Goal: Information Seeking & Learning: Learn about a topic

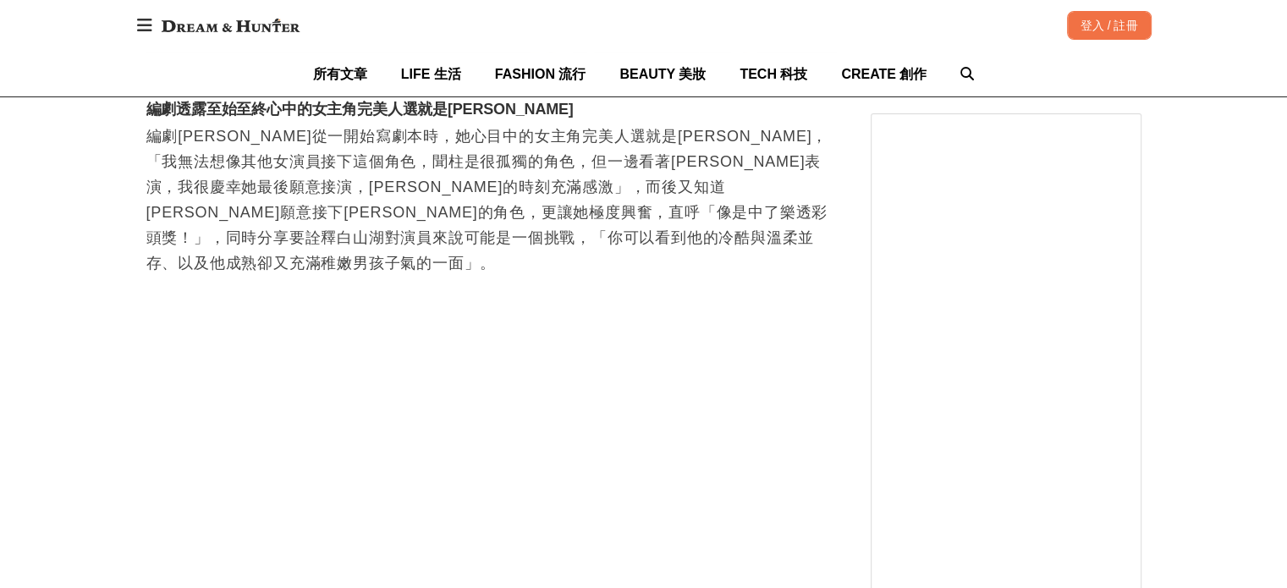
scroll to position [3469, 0]
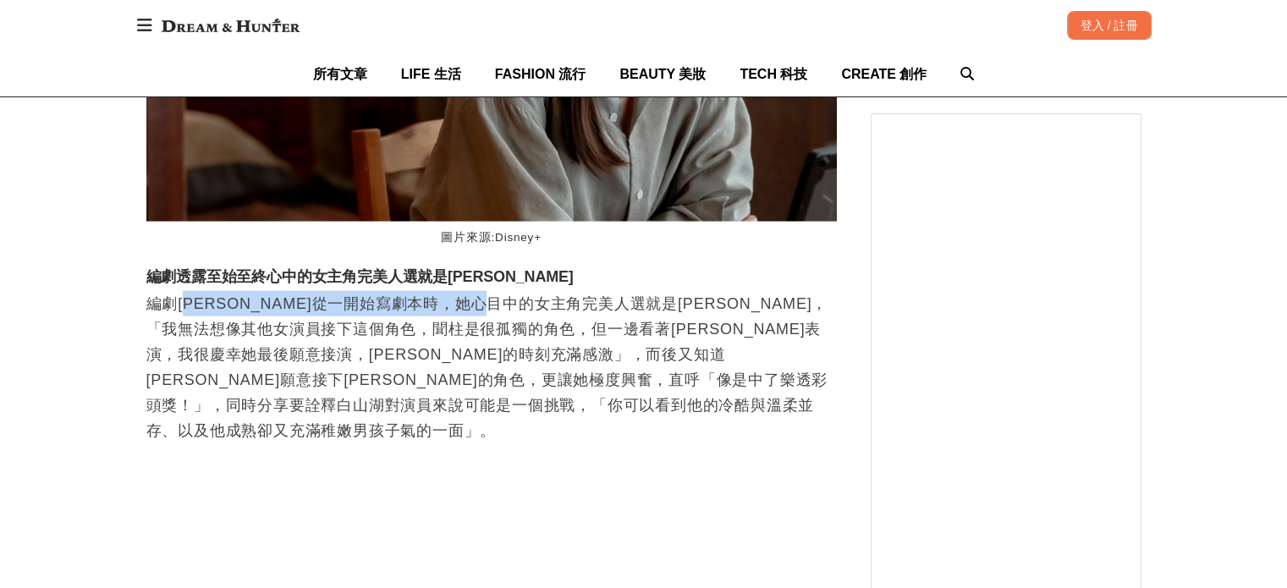
drag, startPoint x: 292, startPoint y: 225, endPoint x: 558, endPoint y: 245, distance: 266.4
click at [567, 291] on p "編劇[PERSON_NAME]從一開始寫劇本時，她心目中的女主角完美人選就是[PERSON_NAME]，「我無法想像其他女演員接下這個角色，聞柱是很孤獨的角色…" at bounding box center [491, 367] width 690 height 152
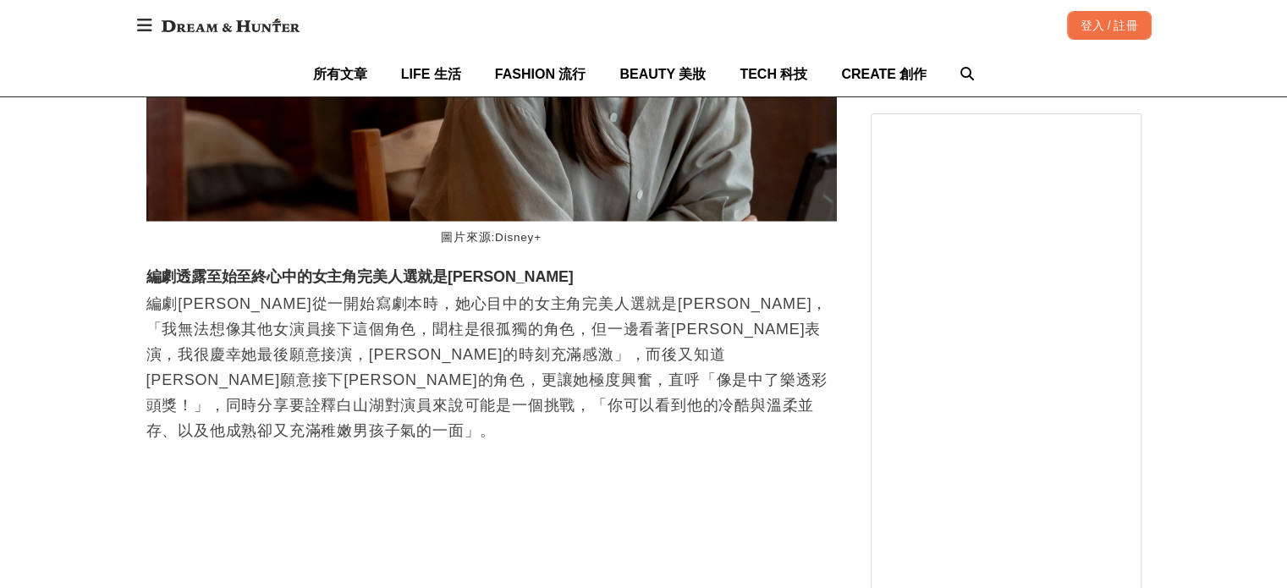
click at [547, 291] on p "編劇[PERSON_NAME]從一開始寫劇本時，她心目中的女主角完美人選就是[PERSON_NAME]，「我無法想像其他女演員接下這個角色，聞柱是很孤獨的角色…" at bounding box center [491, 367] width 690 height 152
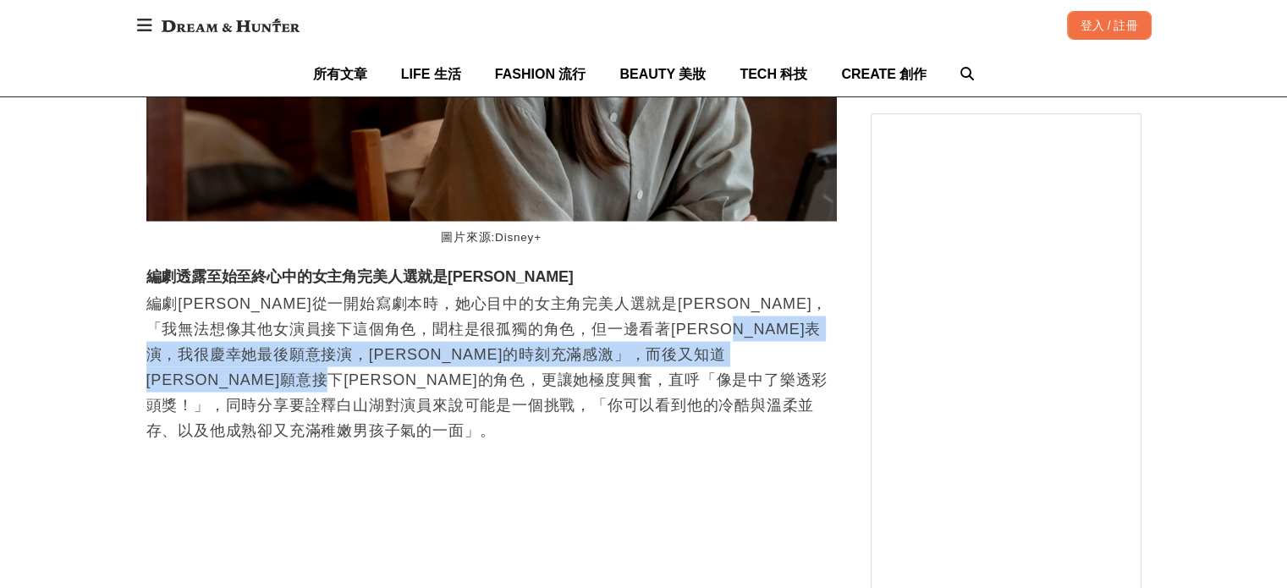
drag, startPoint x: 506, startPoint y: 283, endPoint x: 566, endPoint y: 280, distance: 60.2
click at [566, 291] on p "編劇[PERSON_NAME]從一開始寫劇本時，她心目中的女主角完美人選就是[PERSON_NAME]，「我無法想像其他女演員接下這個角色，聞柱是很孤獨的角色…" at bounding box center [491, 367] width 690 height 152
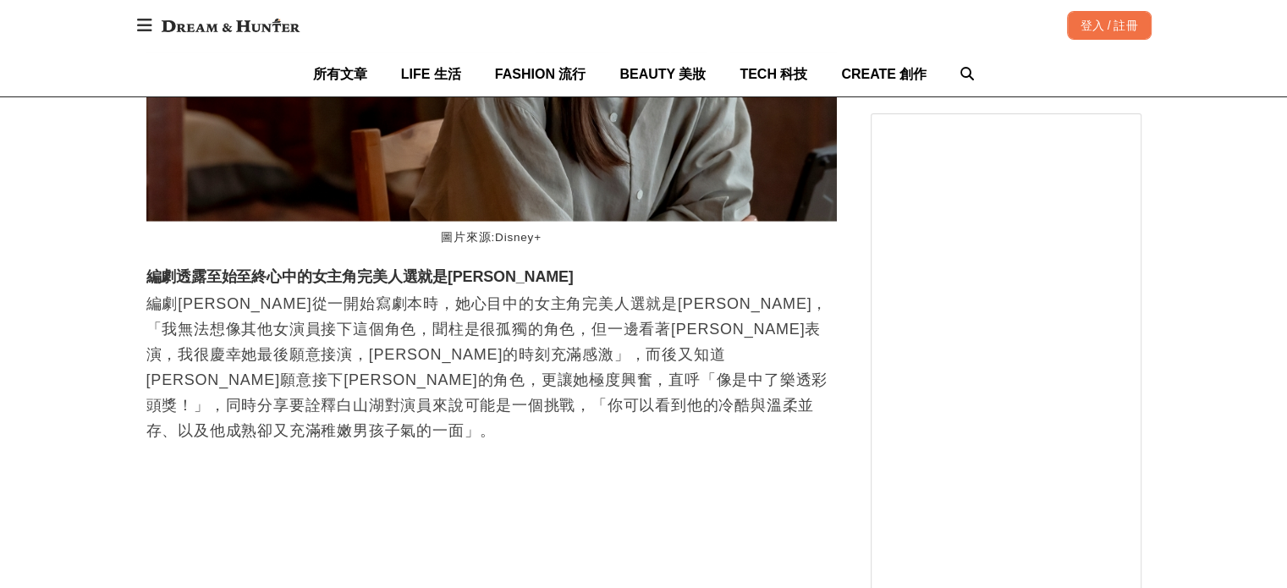
click at [598, 294] on p "編劇[PERSON_NAME]從一開始寫劇本時，她心目中的女主角完美人選就是[PERSON_NAME]，「我無法想像其他女演員接下這個角色，聞柱是很孤獨的角色…" at bounding box center [491, 367] width 690 height 152
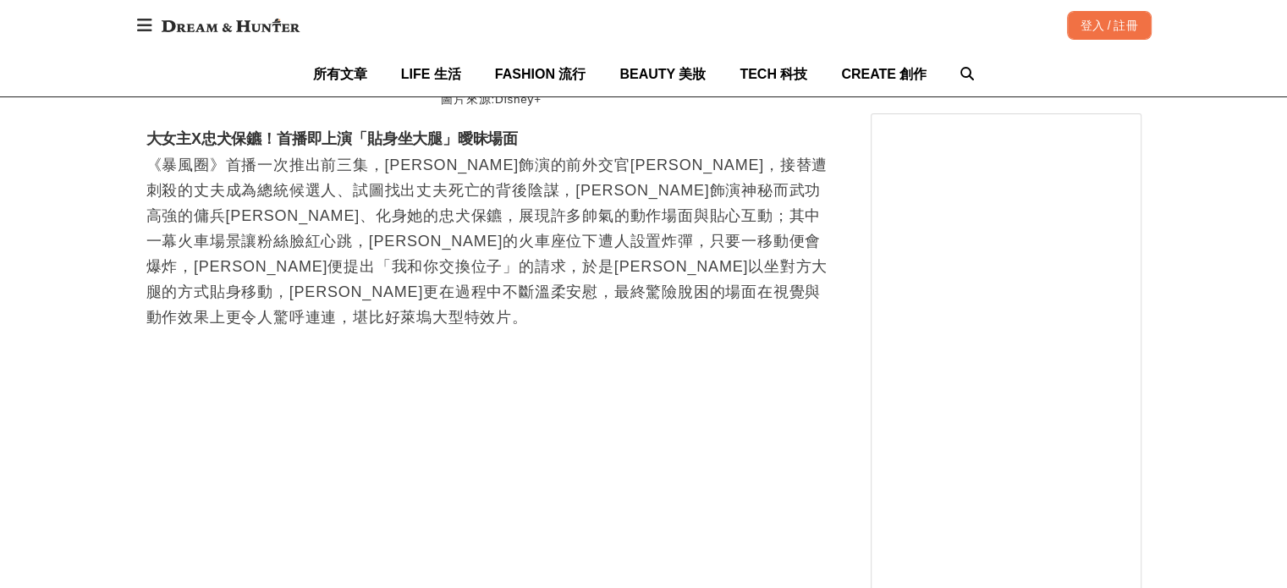
scroll to position [4484, 0]
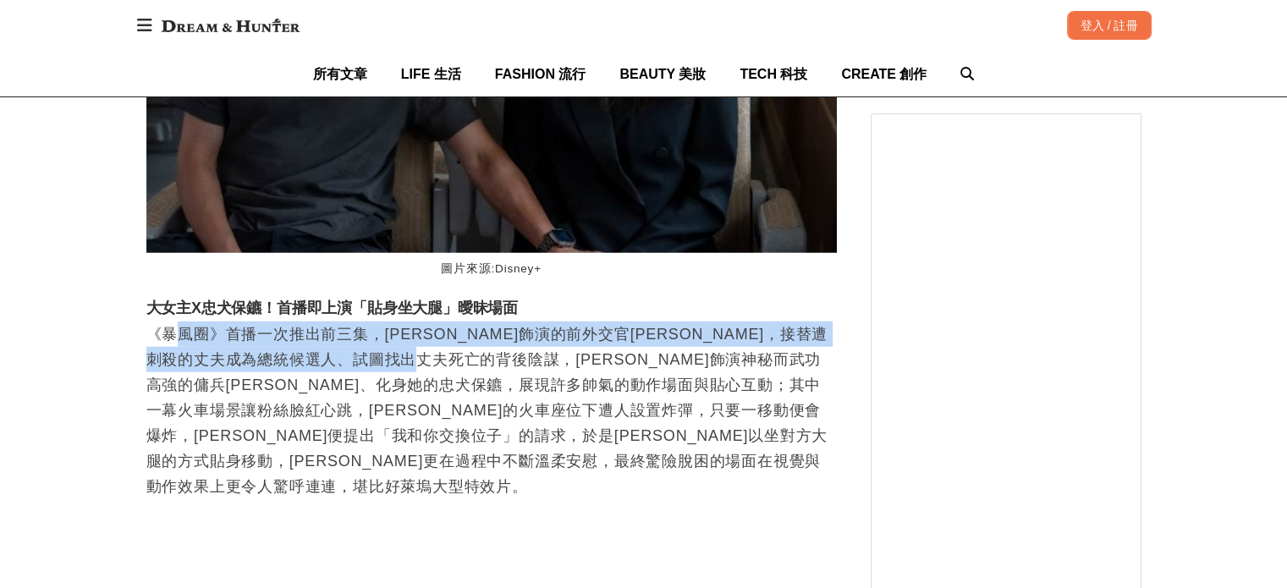
drag, startPoint x: 182, startPoint y: 216, endPoint x: 560, endPoint y: 239, distance: 378.9
click at [559, 321] on p "《暴風圈》首播一次推出前三集，[PERSON_NAME]飾演的前外交官[PERSON_NAME]，接替遭刺殺的丈夫成為總統候選人、試圖找出丈夫死亡的背後陰謀，…" at bounding box center [491, 410] width 690 height 178
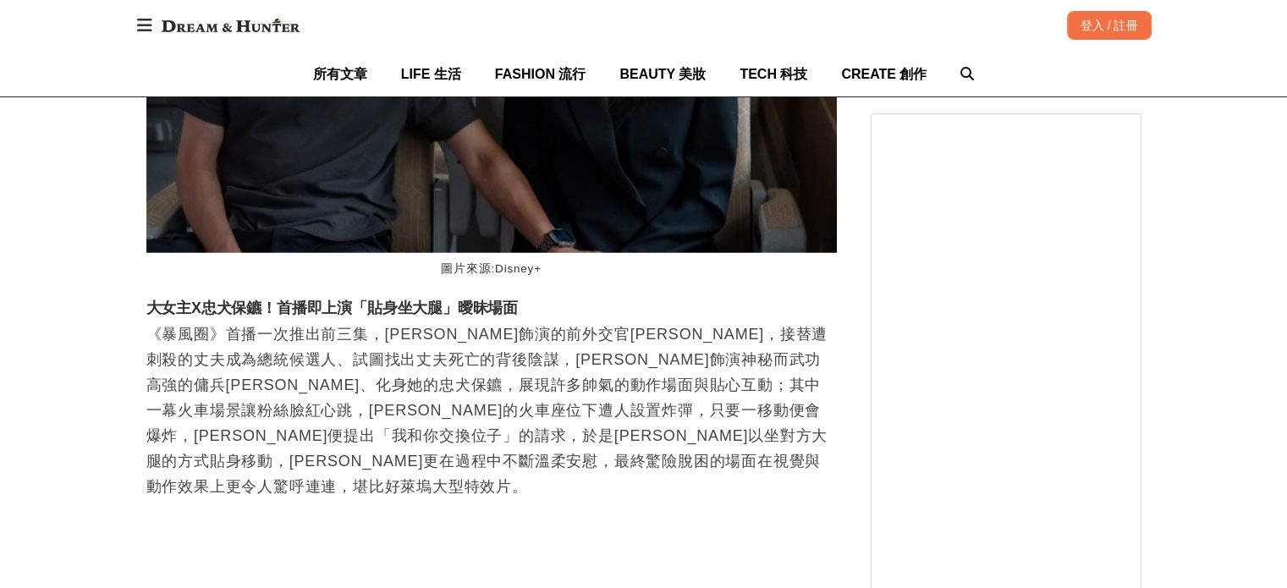
click at [553, 321] on p "《暴風圈》首播一次推出前三集，[PERSON_NAME]飾演的前外交官[PERSON_NAME]，接替遭刺殺的丈夫成為總統候選人、試圖找出丈夫死亡的背後陰謀，…" at bounding box center [491, 410] width 690 height 178
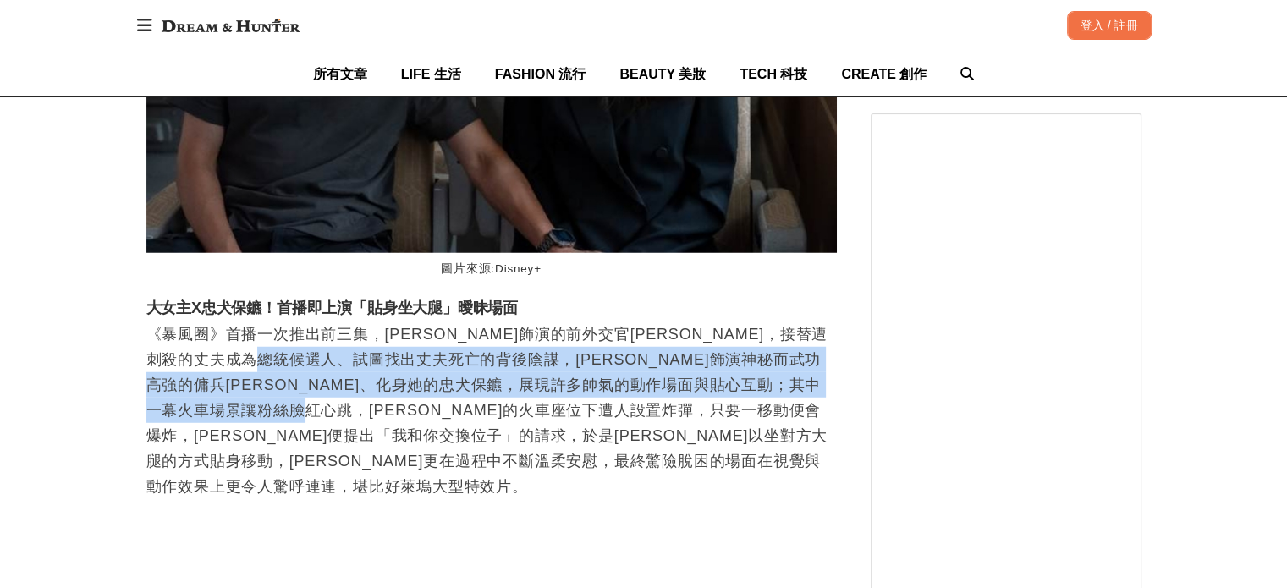
drag, startPoint x: 470, startPoint y: 261, endPoint x: 585, endPoint y: 333, distance: 136.1
click at [585, 321] on p "《暴風圈》首播一次推出前三集，[PERSON_NAME]飾演的前外交官[PERSON_NAME]，接替遭刺殺的丈夫成為總統候選人、試圖找出丈夫死亡的背後陰謀，…" at bounding box center [491, 410] width 690 height 178
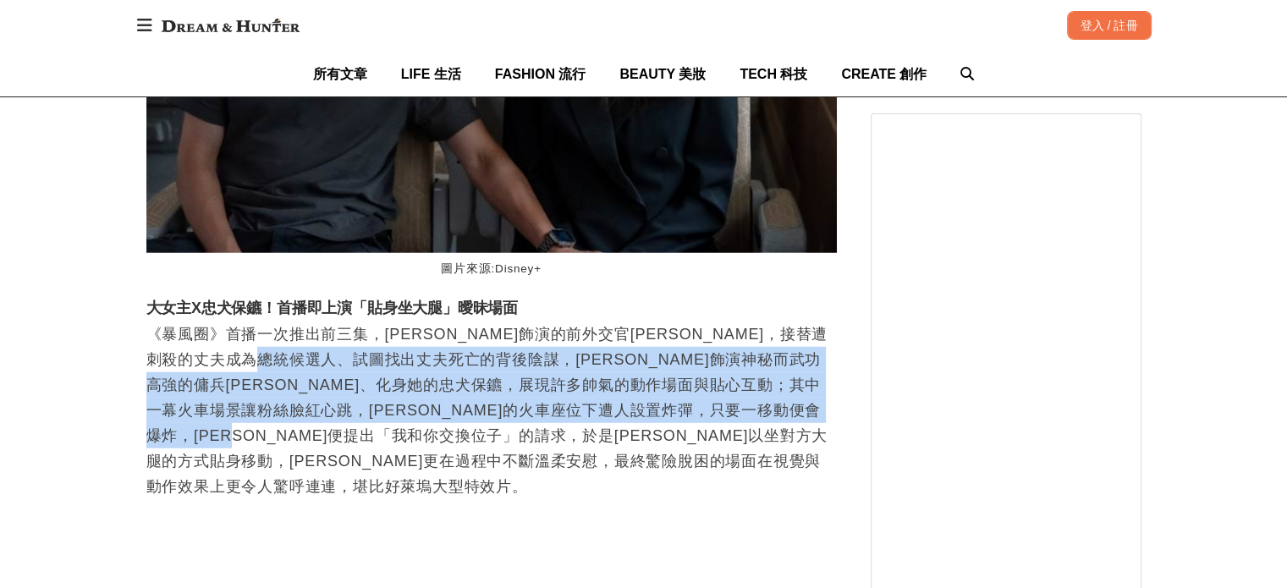
click at [585, 334] on p "《暴風圈》首播一次推出前三集，[PERSON_NAME]飾演的前外交官[PERSON_NAME]，接替遭刺殺的丈夫成為總統候選人、試圖找出丈夫死亡的背後陰謀，…" at bounding box center [491, 410] width 690 height 178
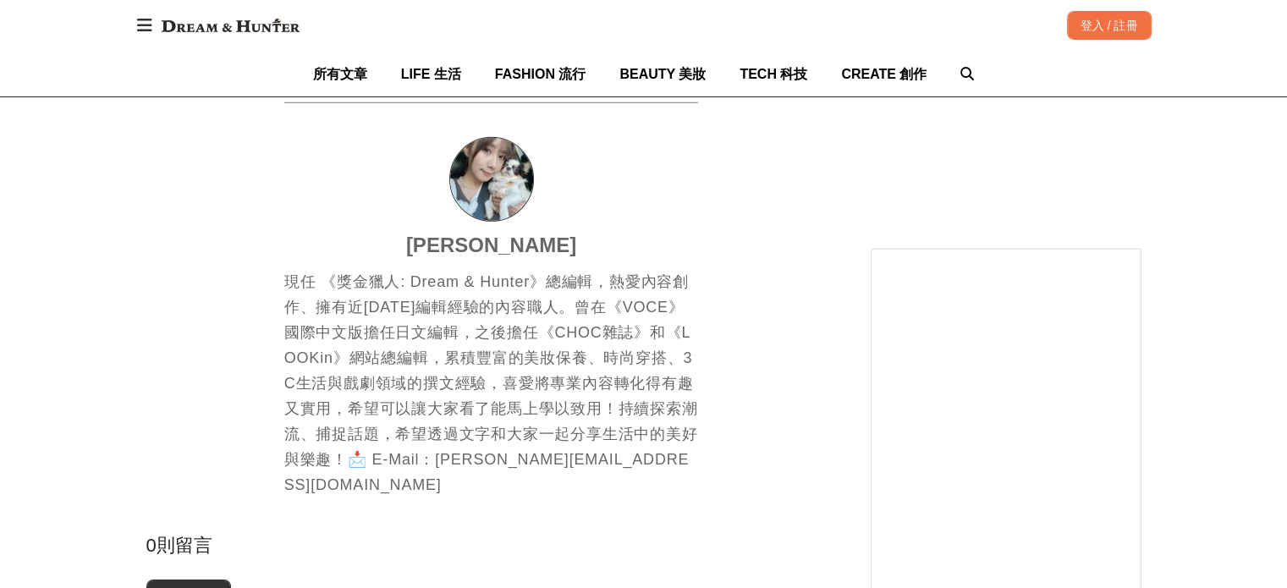
scroll to position [5330, 0]
